Goal: Task Accomplishment & Management: Manage account settings

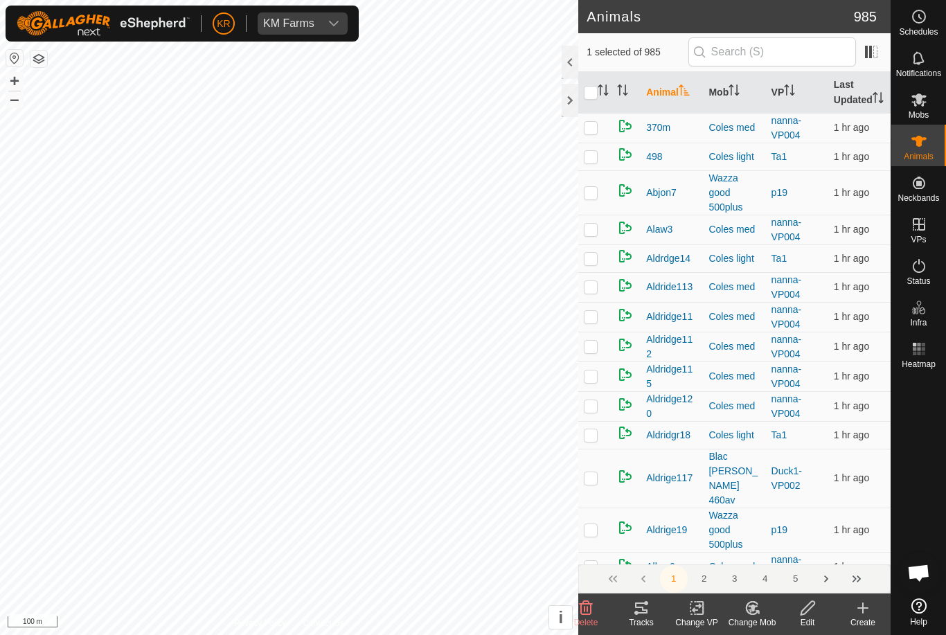
click at [588, 610] on icon at bounding box center [586, 608] width 13 height 14
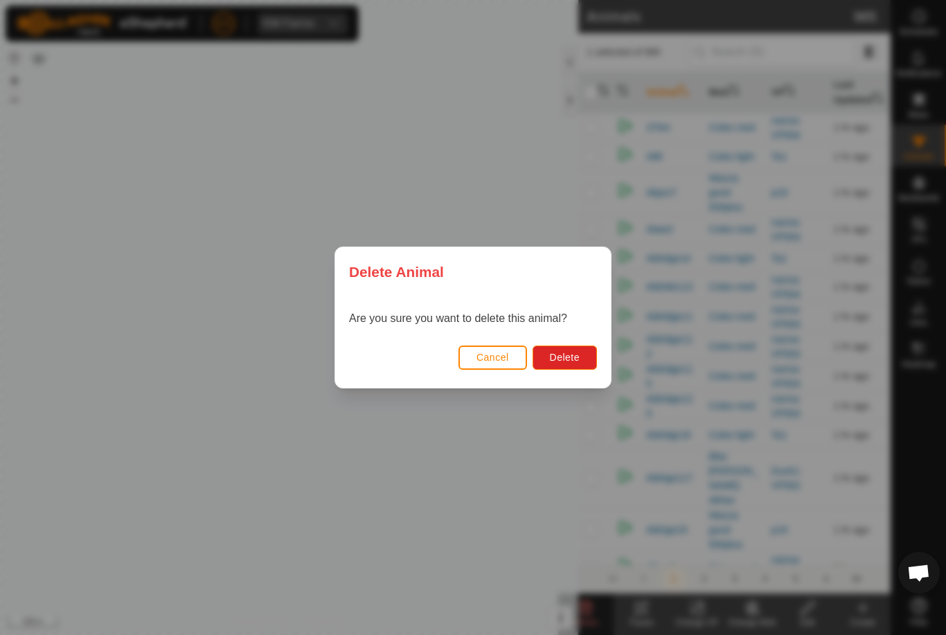
click at [570, 361] on span "Delete" at bounding box center [565, 357] width 30 height 11
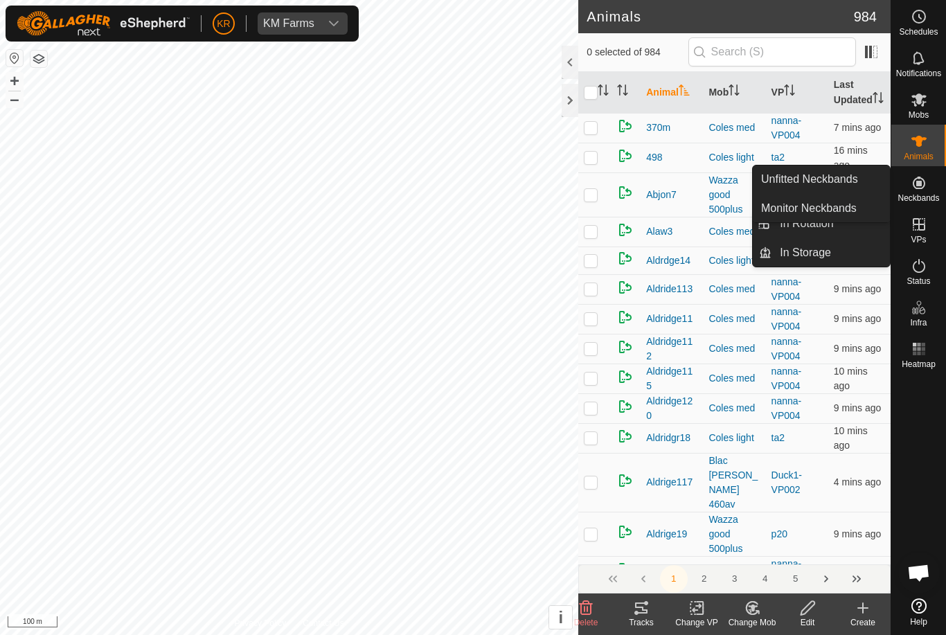
click at [868, 183] on link "Unfitted Neckbands" at bounding box center [821, 180] width 137 height 28
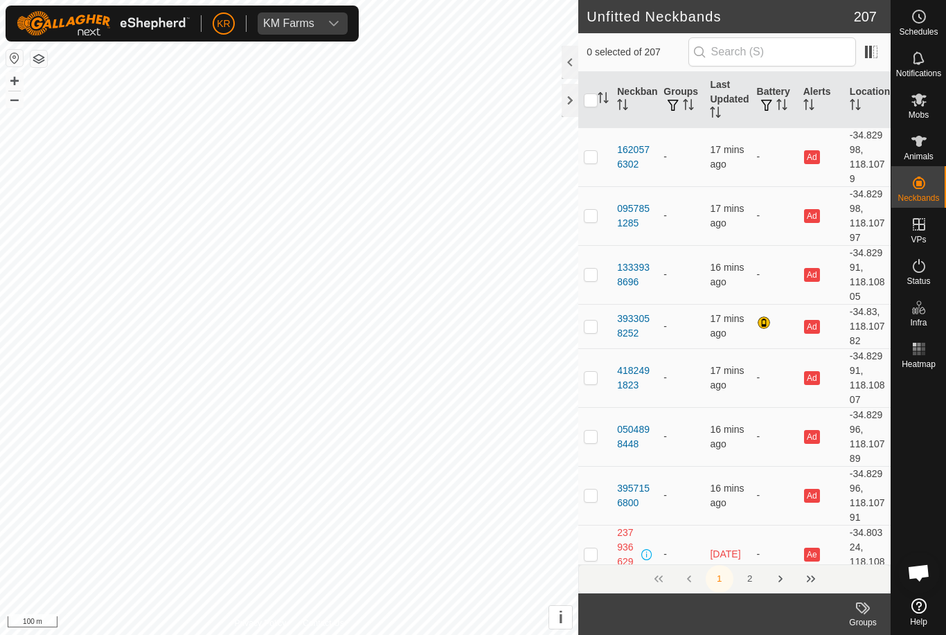
click at [865, 180] on link "Unfitted Neckbands" at bounding box center [821, 180] width 137 height 28
checkbox input "true"
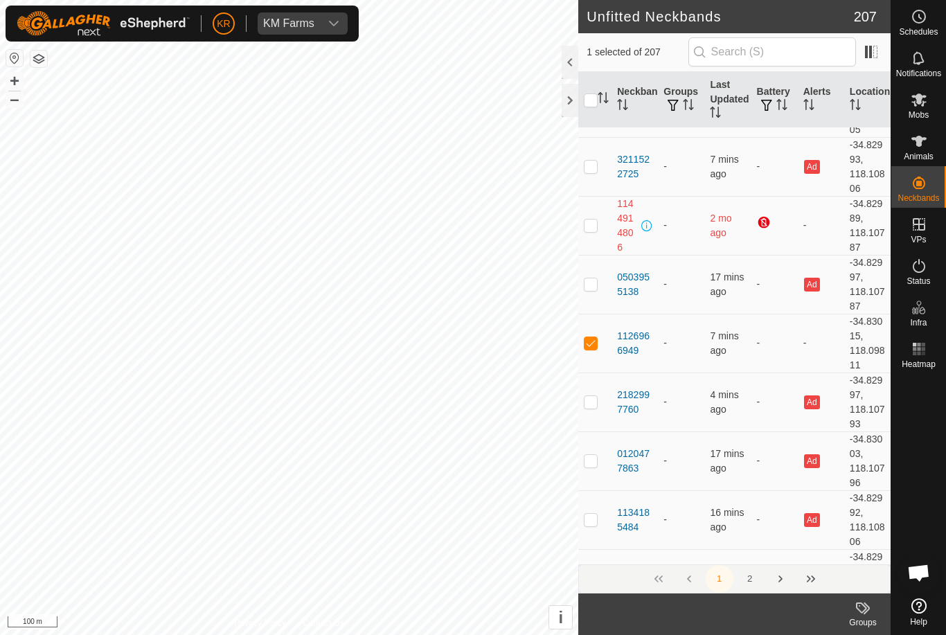
scroll to position [2318, 0]
click at [921, 141] on icon at bounding box center [919, 141] width 15 height 11
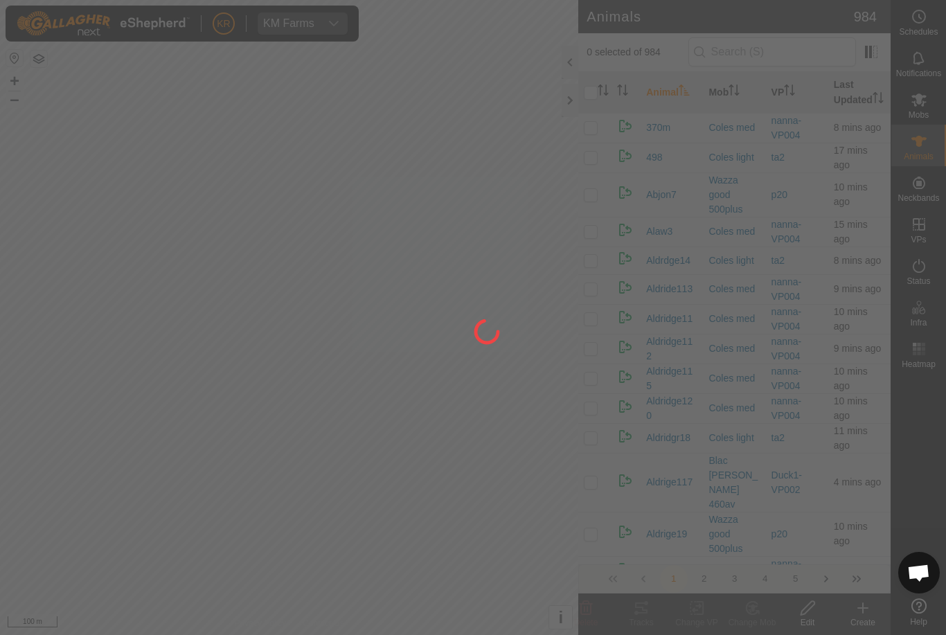
click at [928, 139] on div at bounding box center [473, 317] width 946 height 635
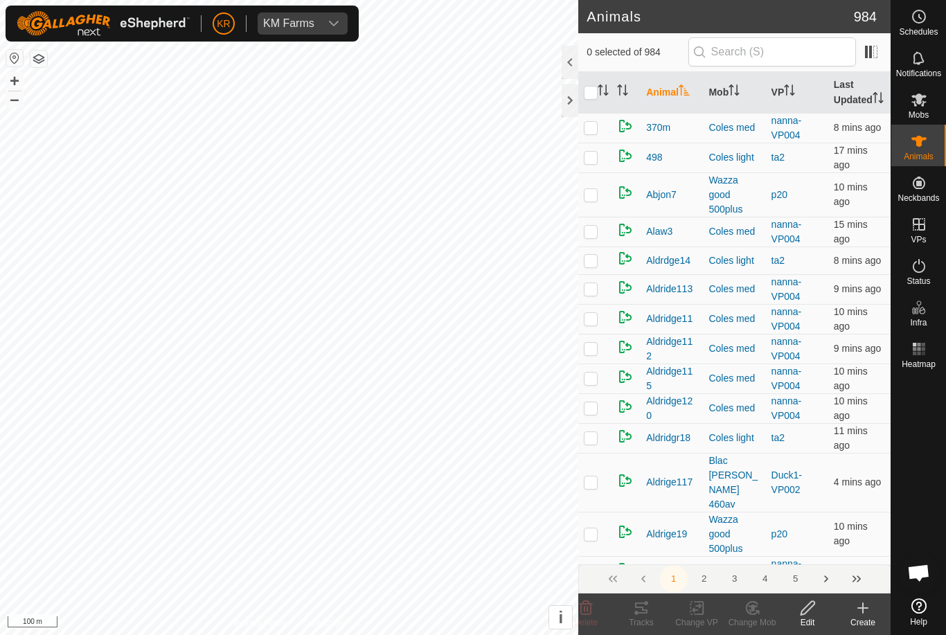
click at [875, 612] on create-svg-icon at bounding box center [863, 608] width 55 height 17
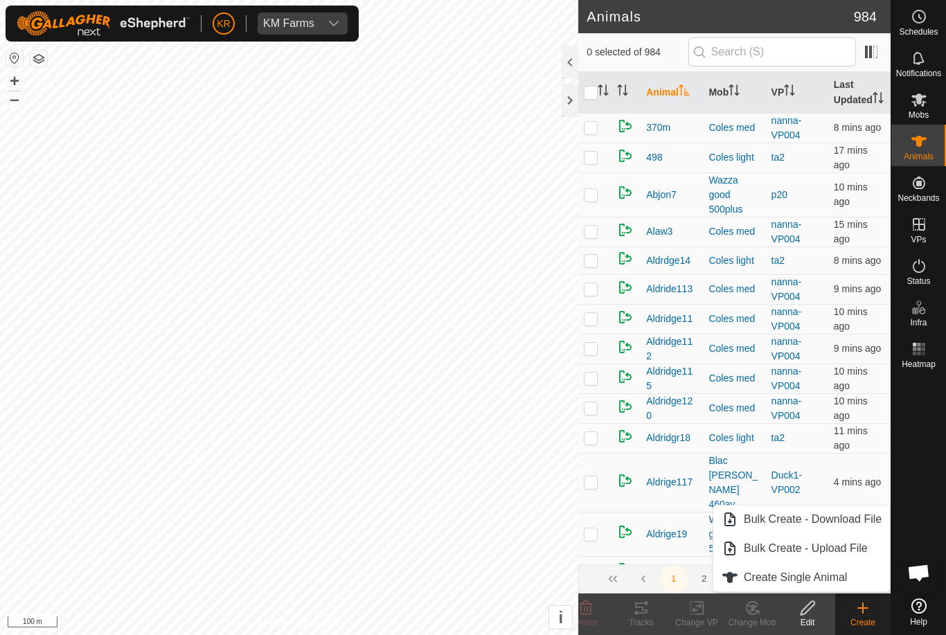
click at [860, 574] on link "Create Single Animal" at bounding box center [802, 578] width 177 height 28
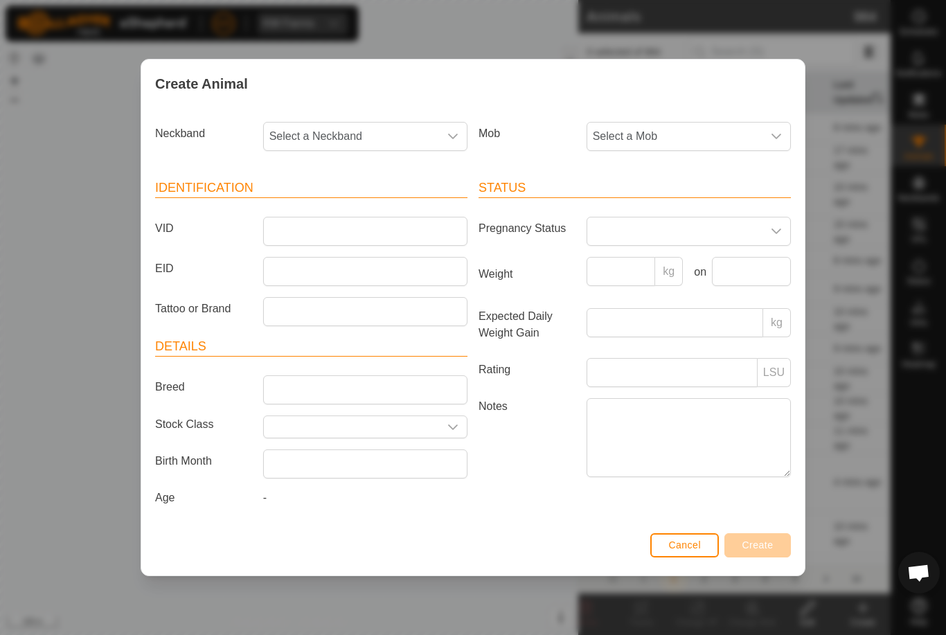
click at [382, 141] on span "Select a Neckband" at bounding box center [351, 137] width 175 height 28
type input "11269"
click at [365, 202] on li "1126966949" at bounding box center [366, 208] width 203 height 28
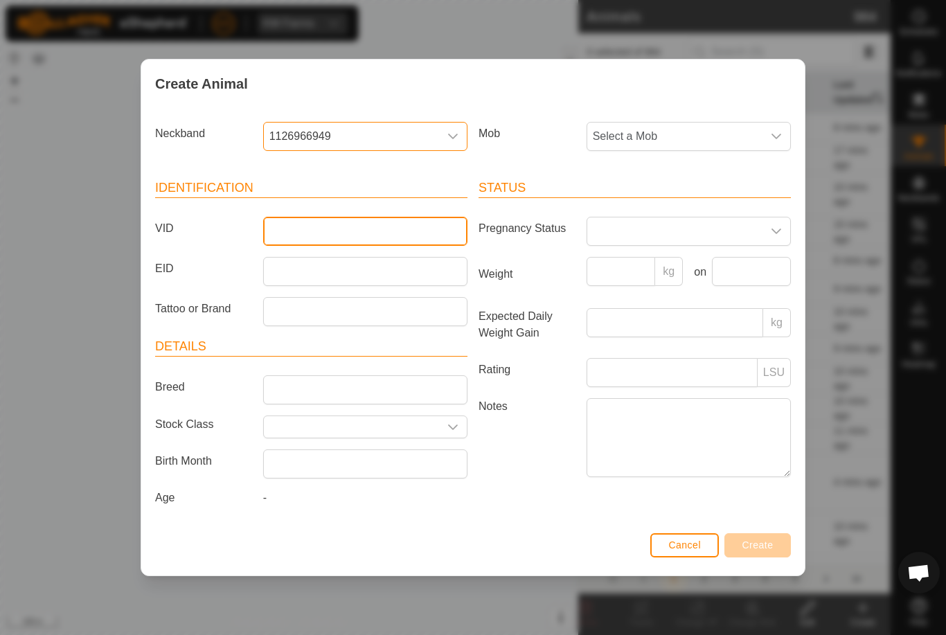
click at [348, 229] on input "VID" at bounding box center [365, 231] width 204 height 29
type input "Unk555"
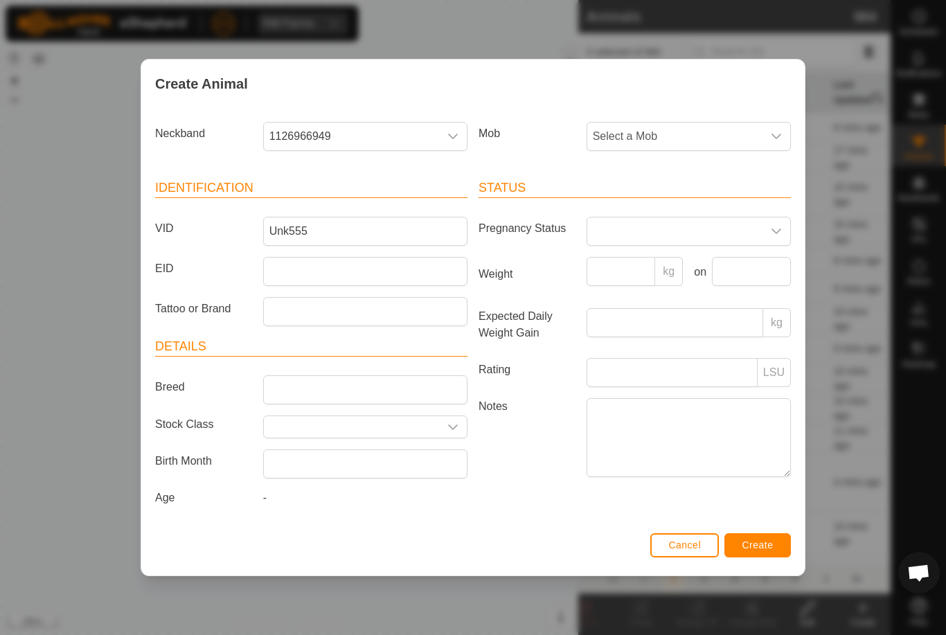
click at [731, 125] on span "Select a Mob" at bounding box center [675, 137] width 175 height 28
click at [714, 290] on li "Draft" at bounding box center [689, 295] width 203 height 28
click at [763, 543] on span "Create" at bounding box center [758, 545] width 31 height 11
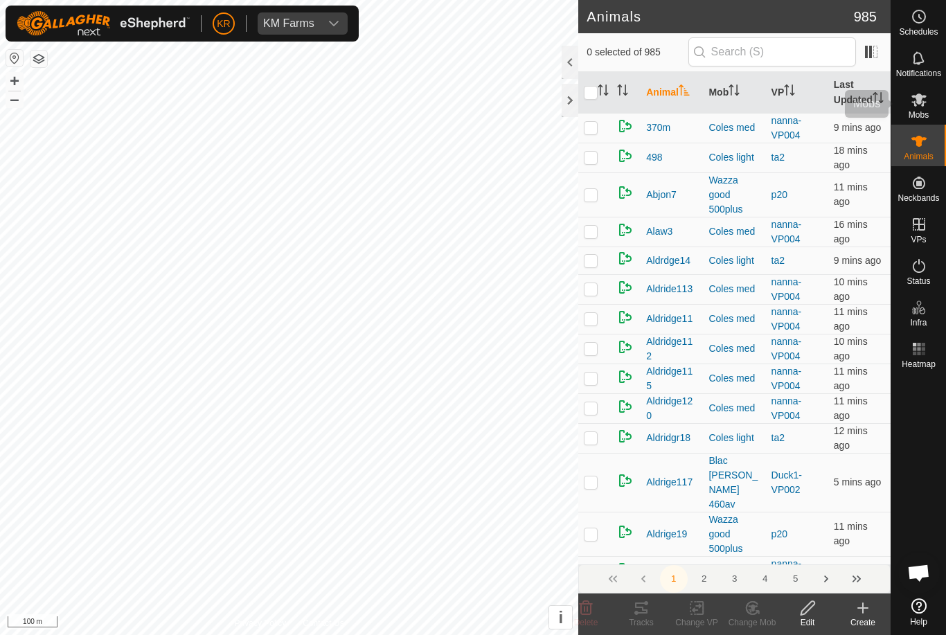
click at [931, 101] on es-mob-svg-icon at bounding box center [919, 100] width 25 height 22
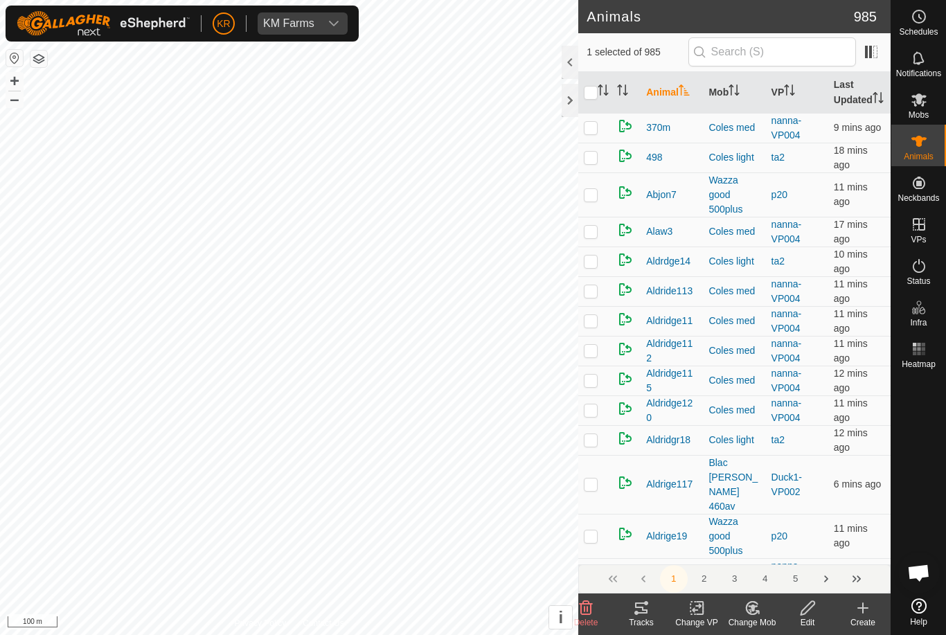
click at [757, 613] on icon at bounding box center [752, 608] width 12 height 12
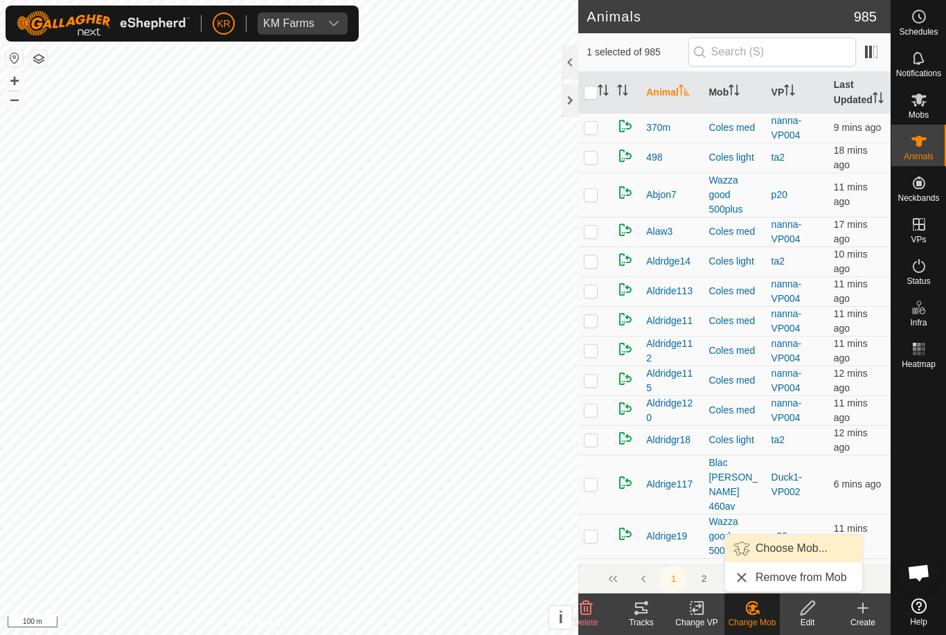
click at [791, 552] on span "Choose Mob..." at bounding box center [792, 548] width 72 height 17
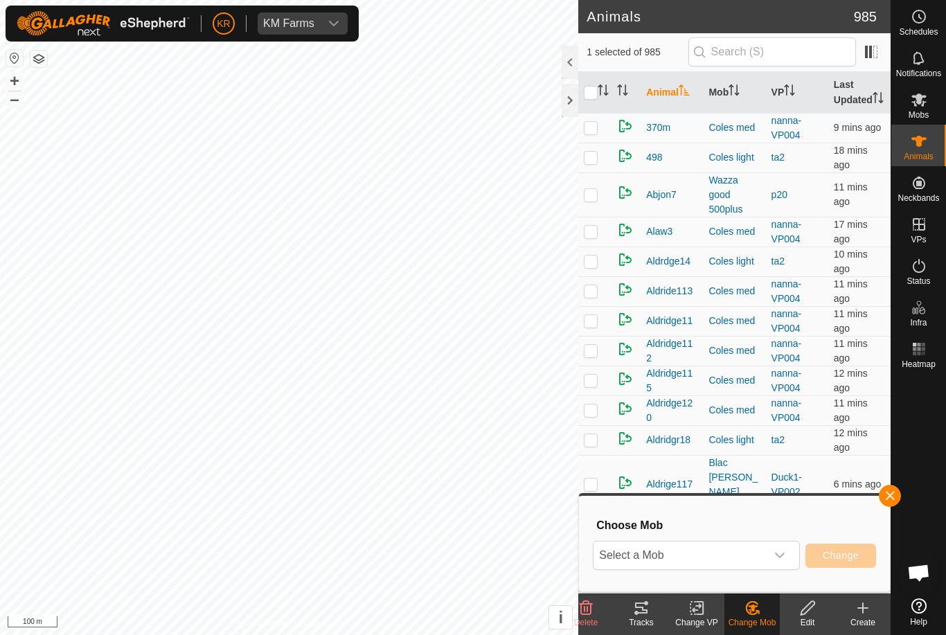
click at [791, 556] on div "dropdown trigger" at bounding box center [780, 556] width 28 height 28
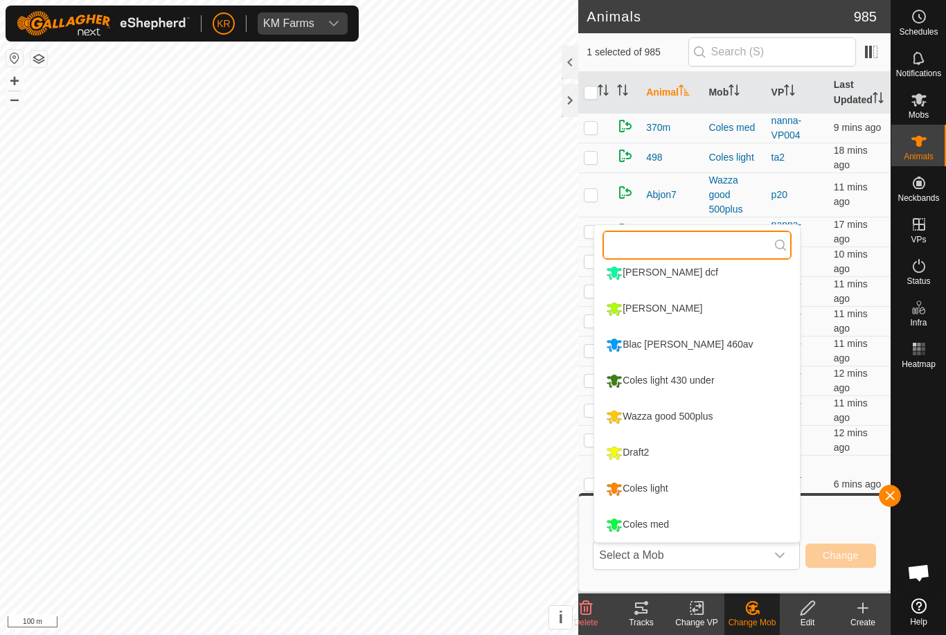
scroll to position [154, 0]
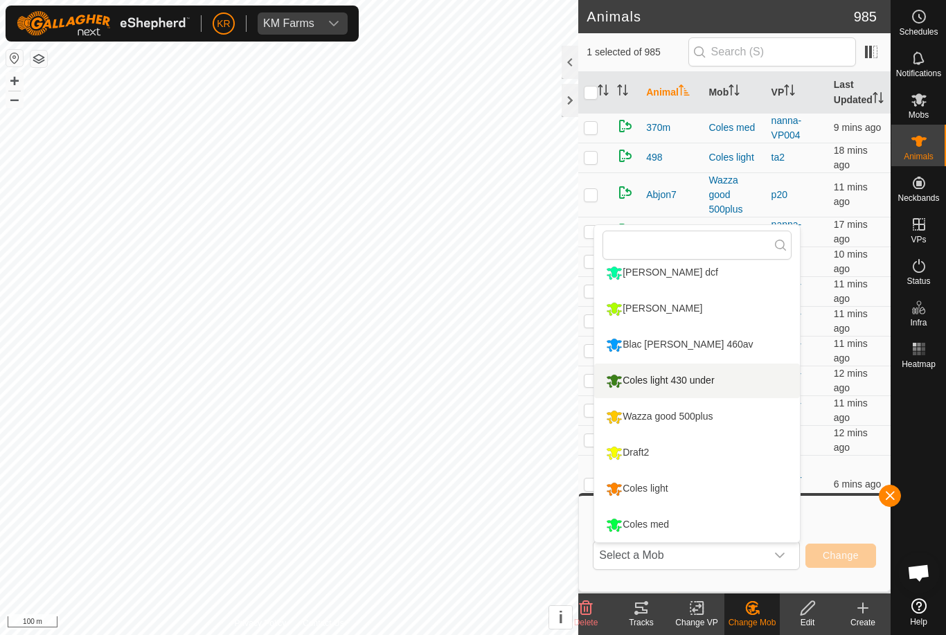
click at [750, 388] on li "Coles light 430 under" at bounding box center [697, 381] width 206 height 35
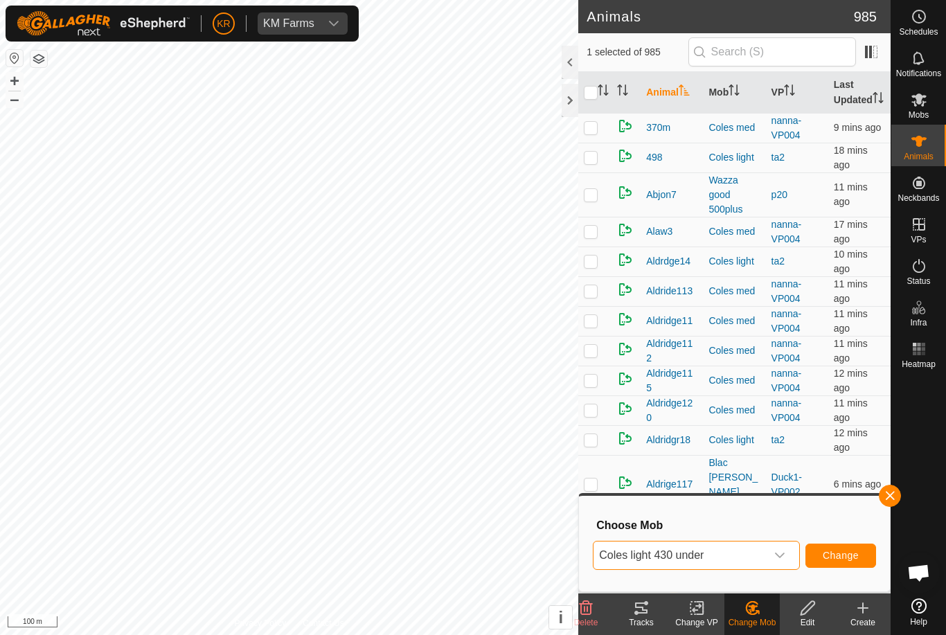
click at [843, 550] on span "Change" at bounding box center [841, 555] width 36 height 11
